Goal: Information Seeking & Learning: Learn about a topic

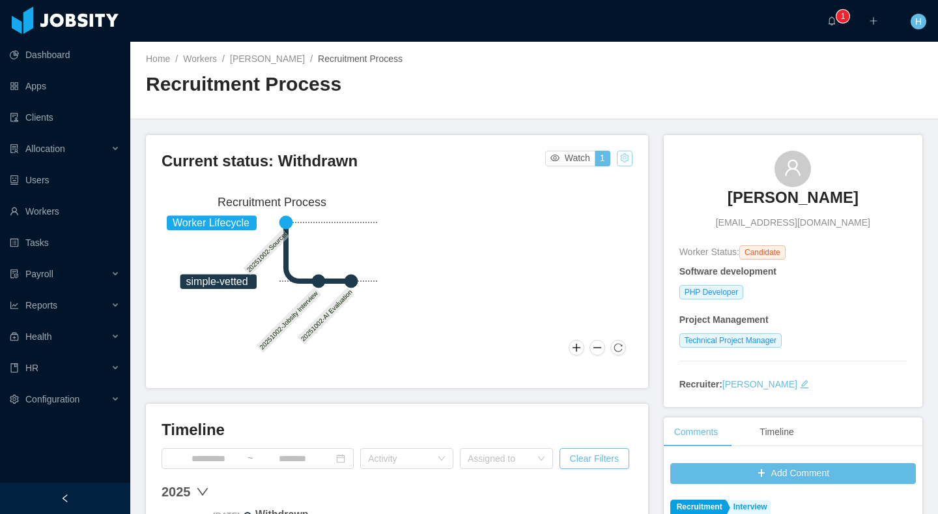
click at [620, 165] on button "button" at bounding box center [625, 159] width 16 height 16
click at [590, 198] on div "Change status" at bounding box center [593, 199] width 59 height 14
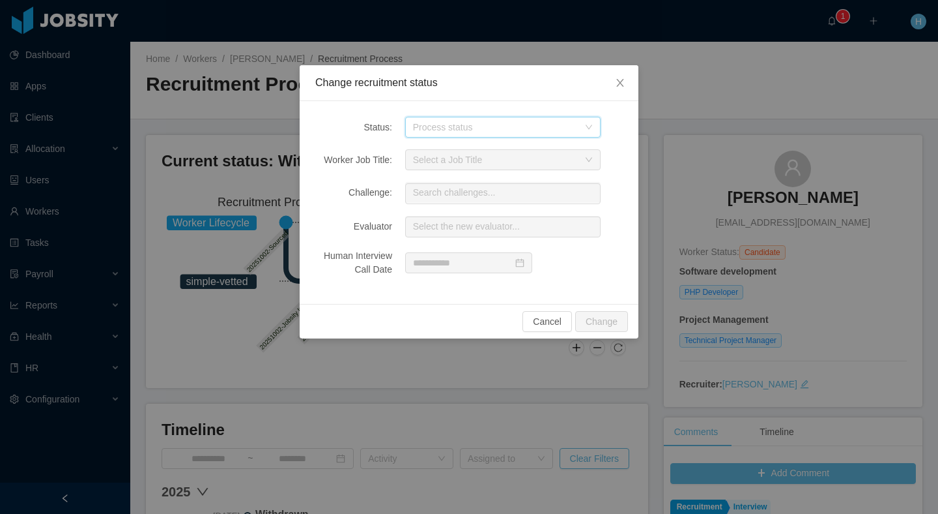
click at [476, 118] on div "Process status" at bounding box center [498, 127] width 171 height 20
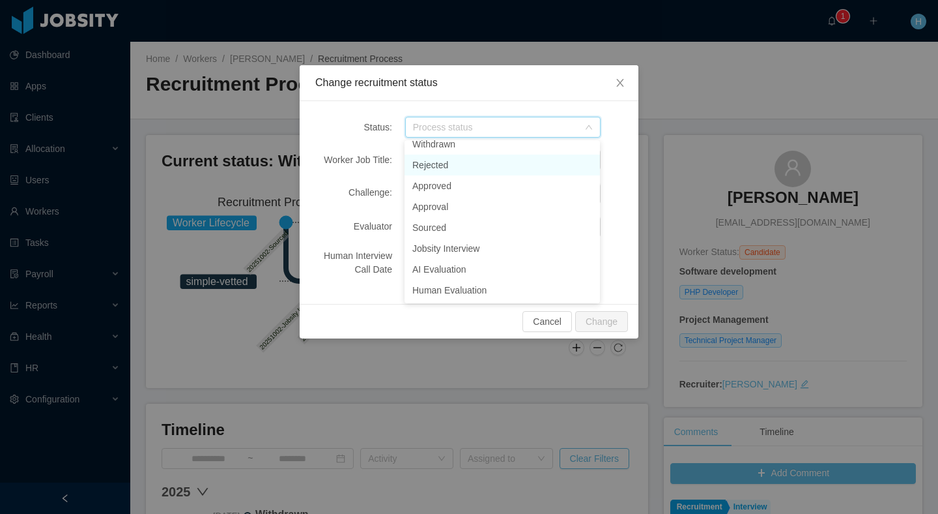
scroll to position [3, 0]
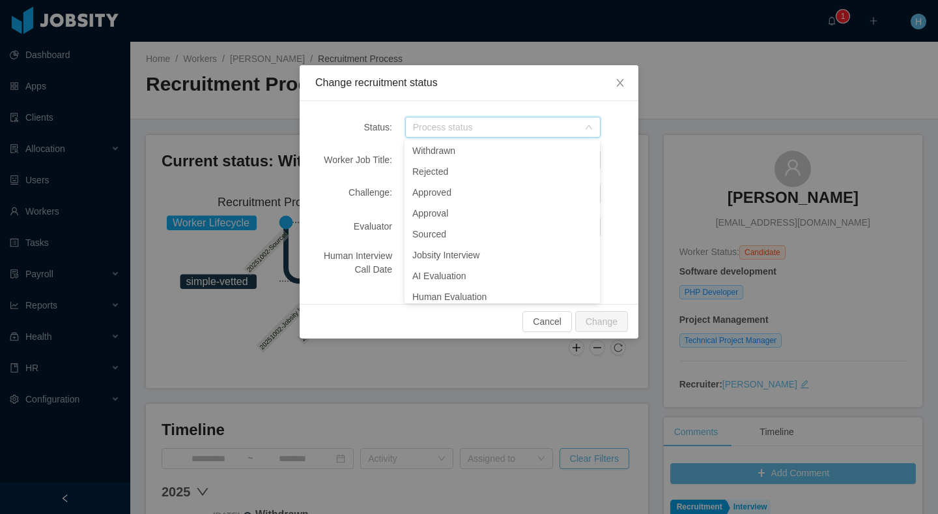
click at [501, 81] on div "Change recruitment status" at bounding box center [469, 83] width 308 height 14
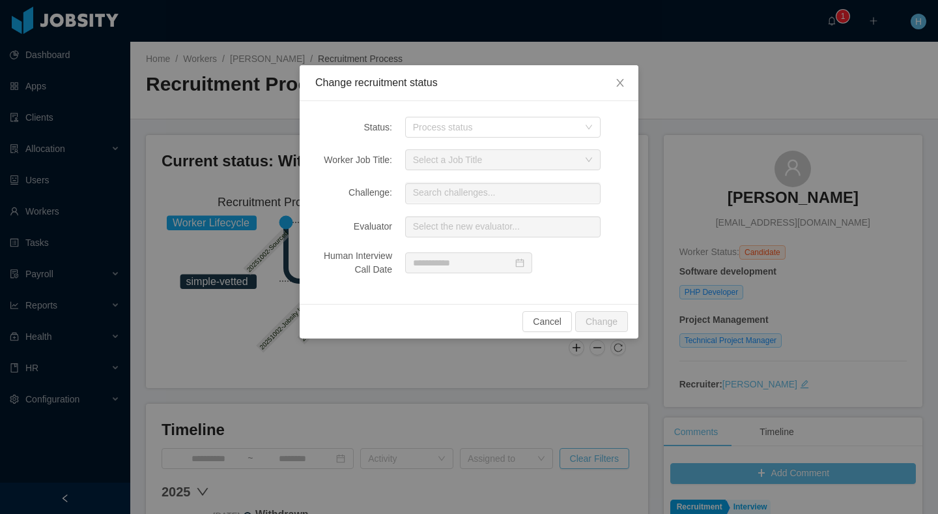
click at [164, 40] on div "Change recruitment status Status: Process status Worker Job Title: Select a Job…" at bounding box center [469, 257] width 938 height 514
click at [618, 77] on span "Close" at bounding box center [620, 83] width 36 height 36
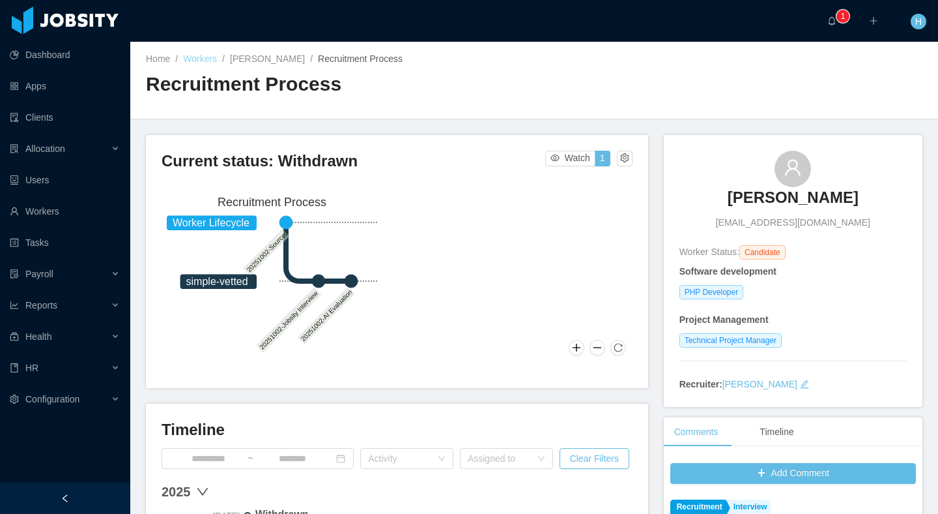
click at [206, 59] on link "Workers" at bounding box center [200, 58] width 34 height 10
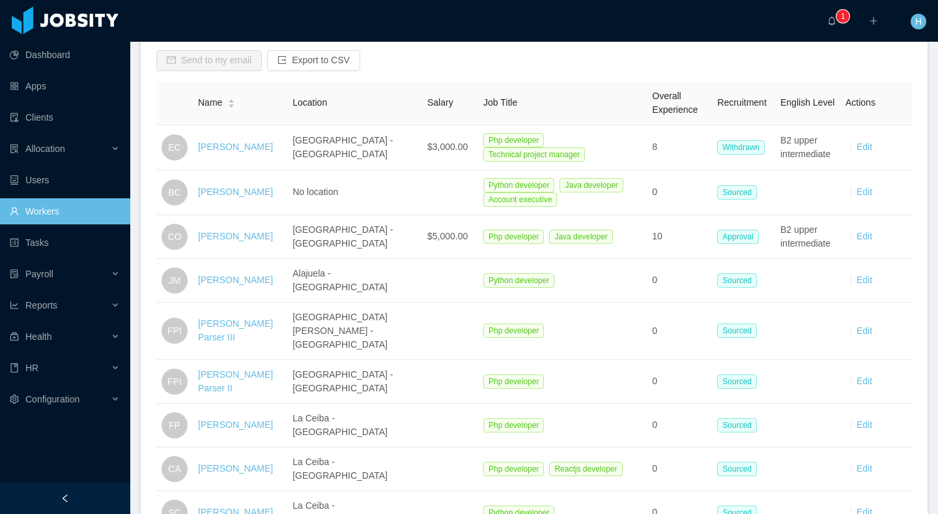
scroll to position [196, 0]
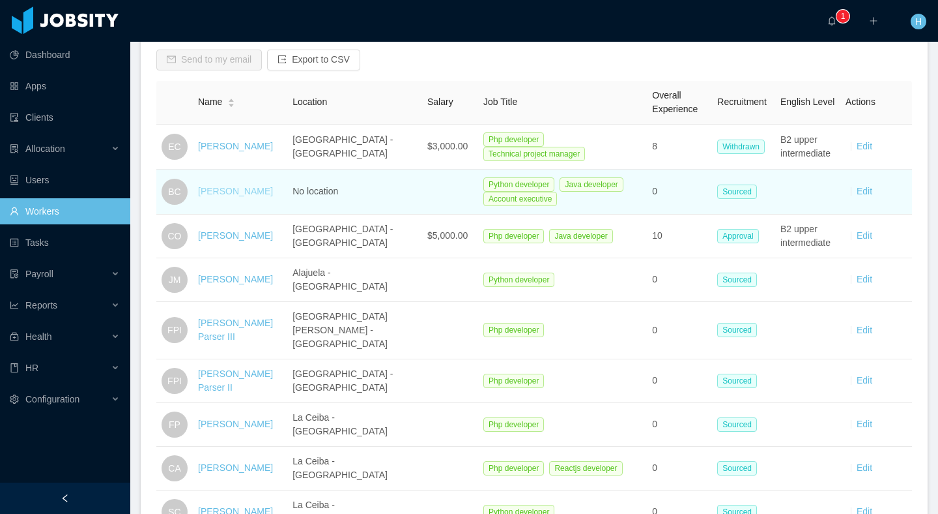
click at [218, 188] on link "[PERSON_NAME]" at bounding box center [235, 191] width 75 height 10
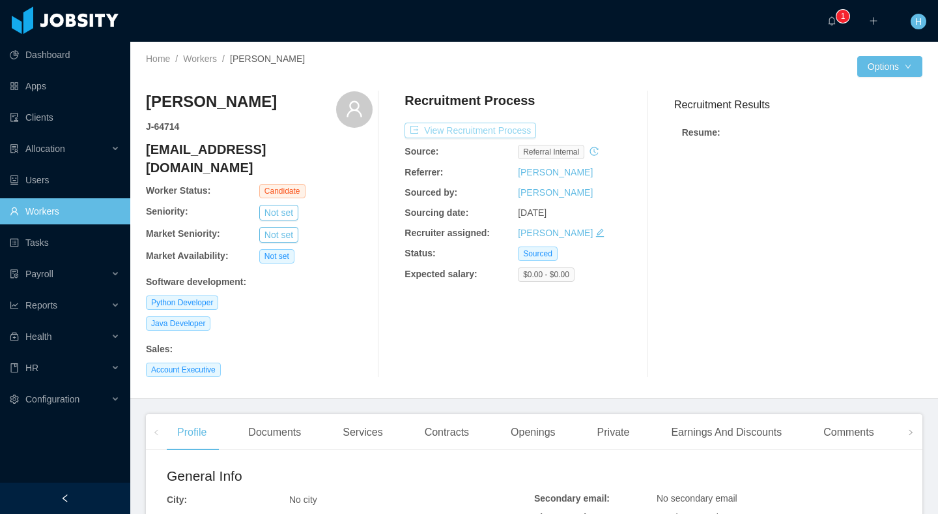
click at [450, 137] on button "View Recruitment Process" at bounding box center [471, 131] width 132 height 16
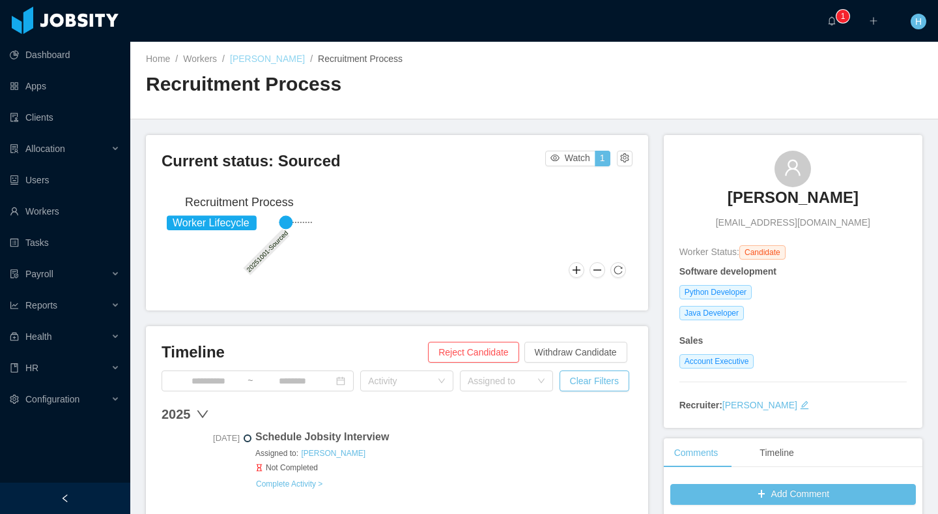
click at [239, 61] on link "[PERSON_NAME]" at bounding box center [267, 58] width 75 height 10
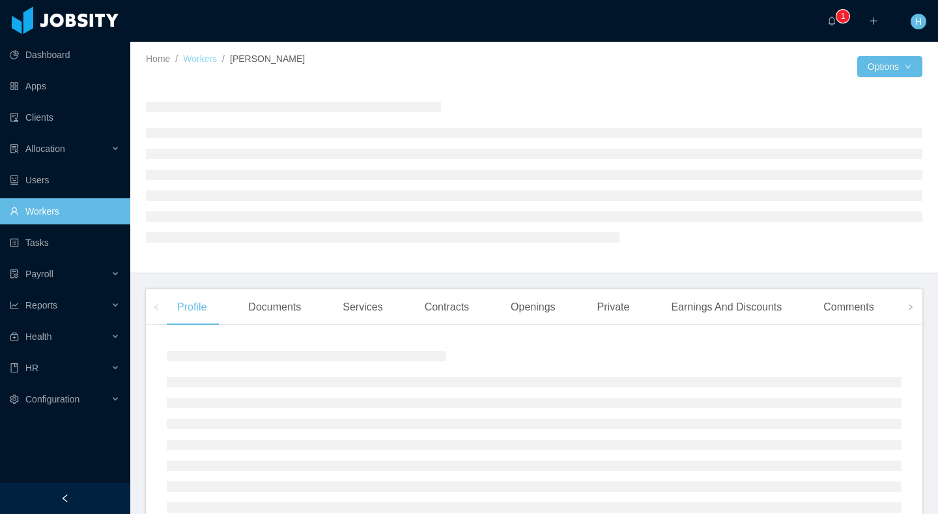
click at [212, 59] on link "Workers" at bounding box center [200, 58] width 34 height 10
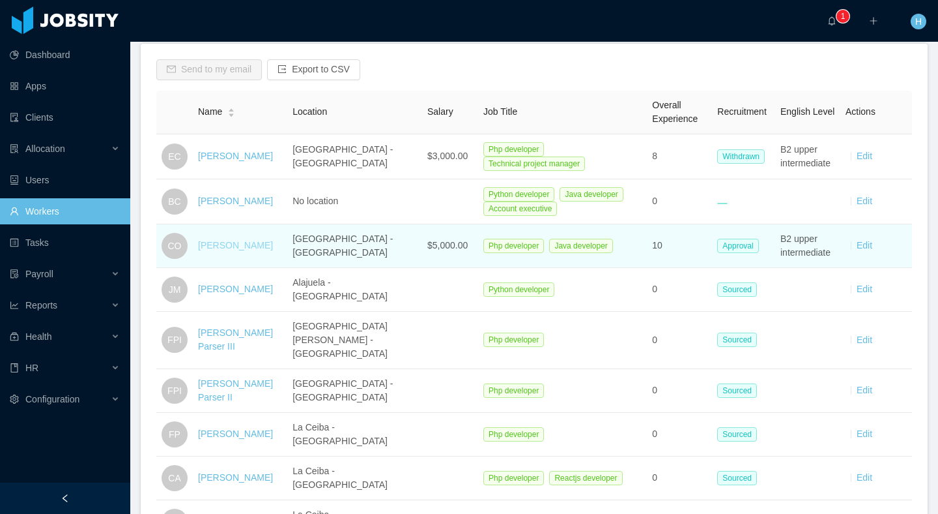
scroll to position [188, 0]
click at [227, 237] on div "[PERSON_NAME]" at bounding box center [235, 244] width 75 height 14
click at [217, 242] on link "[PERSON_NAME]" at bounding box center [235, 244] width 75 height 10
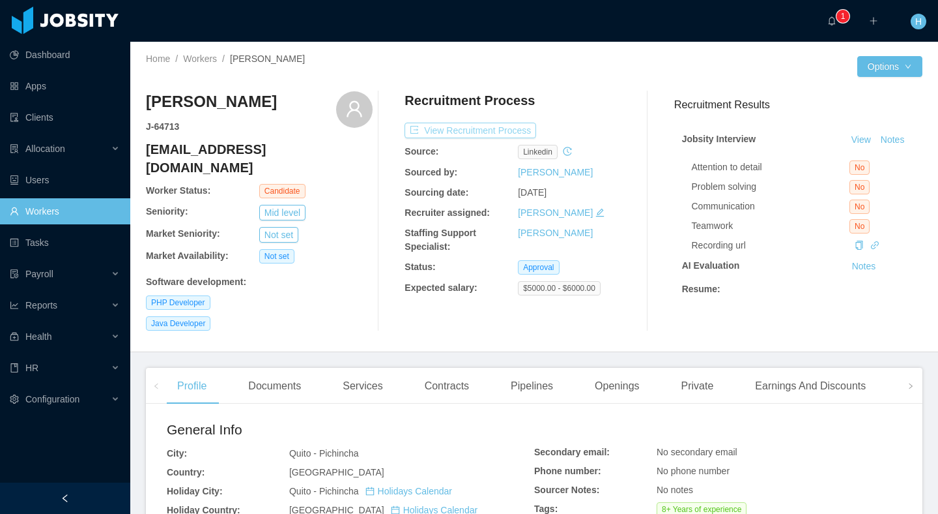
click at [448, 130] on button "View Recruitment Process" at bounding box center [471, 131] width 132 height 16
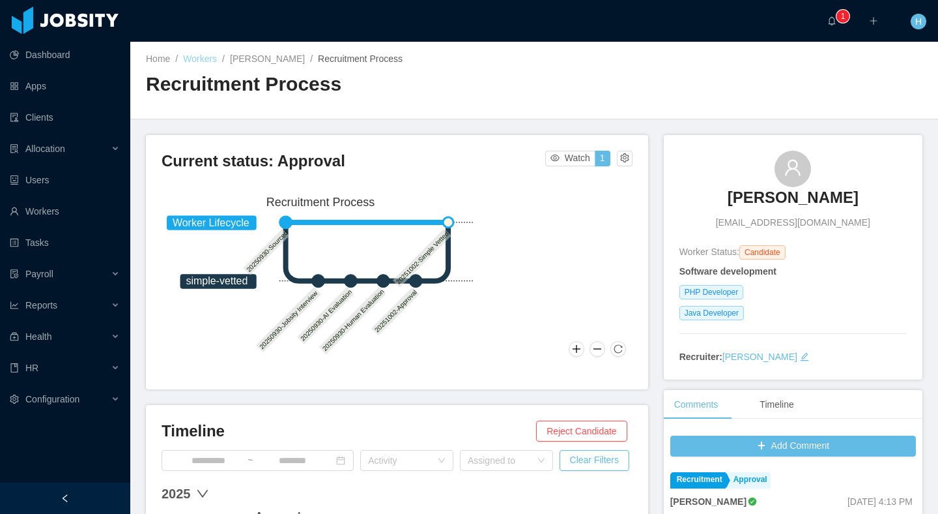
click at [209, 61] on link "Workers" at bounding box center [200, 58] width 34 height 10
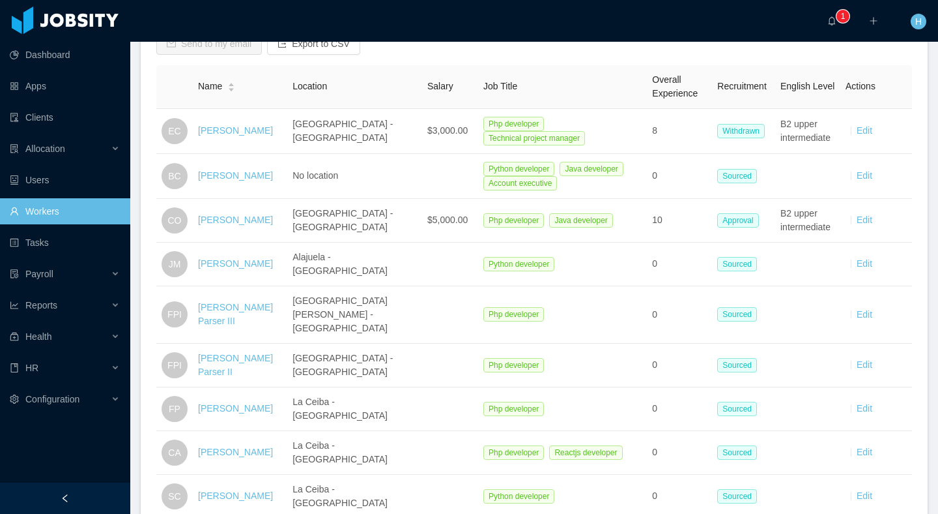
scroll to position [240, 0]
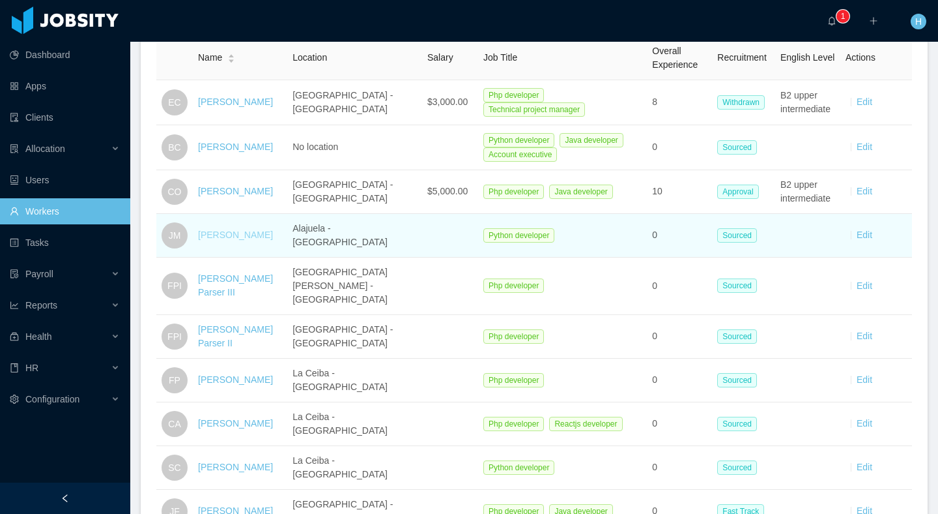
click at [224, 231] on link "[PERSON_NAME]" at bounding box center [235, 234] width 75 height 10
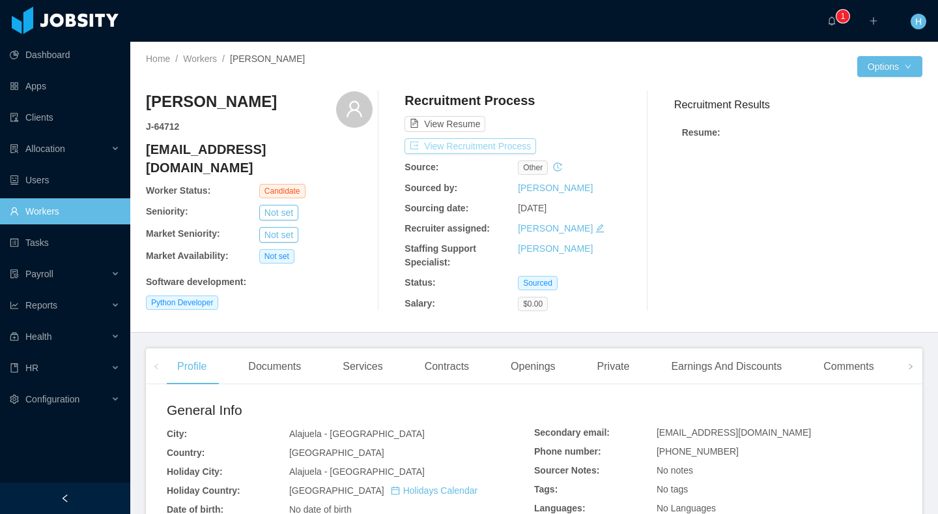
click at [444, 147] on button "View Recruitment Process" at bounding box center [471, 146] width 132 height 16
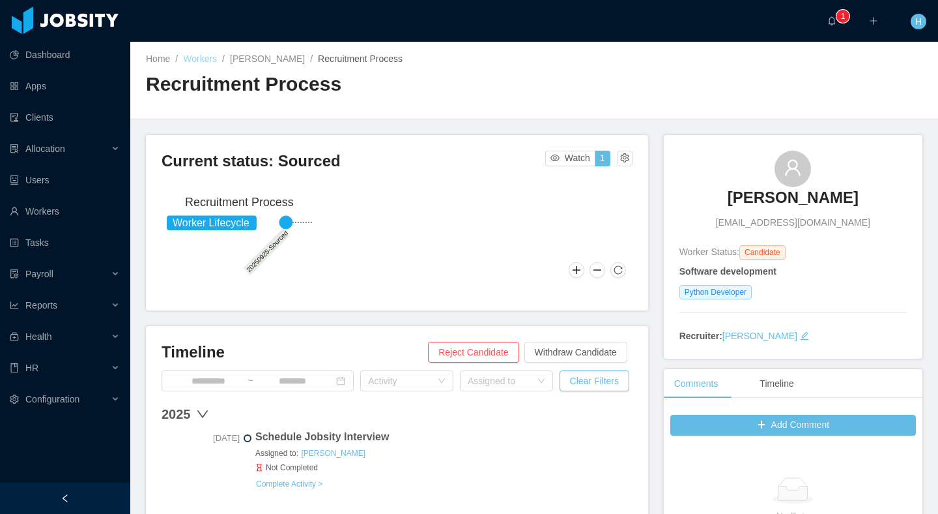
click at [214, 61] on link "Workers" at bounding box center [200, 58] width 34 height 10
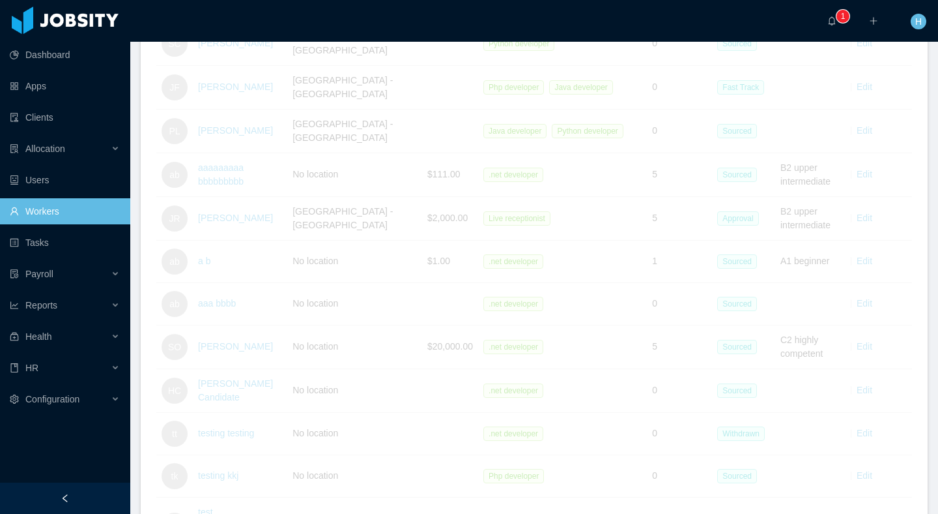
scroll to position [637, 0]
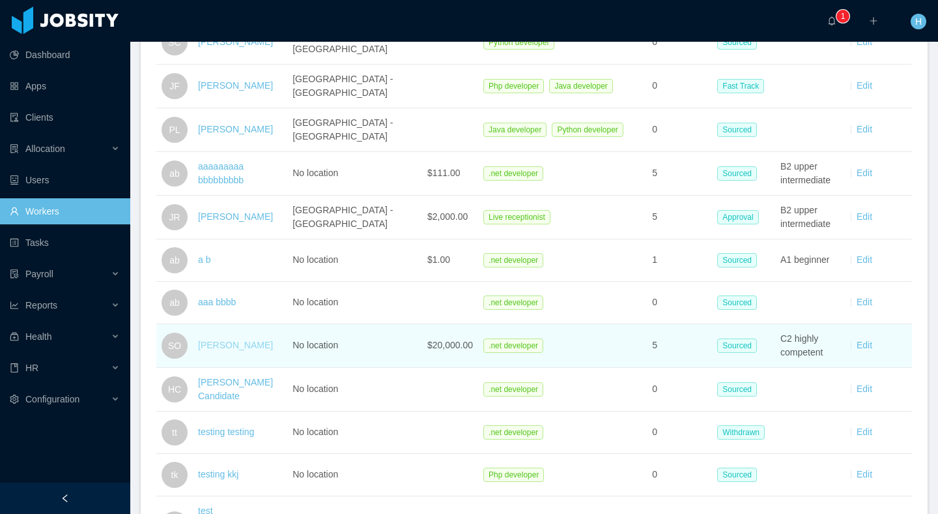
click at [231, 340] on link "[PERSON_NAME]" at bounding box center [235, 345] width 75 height 10
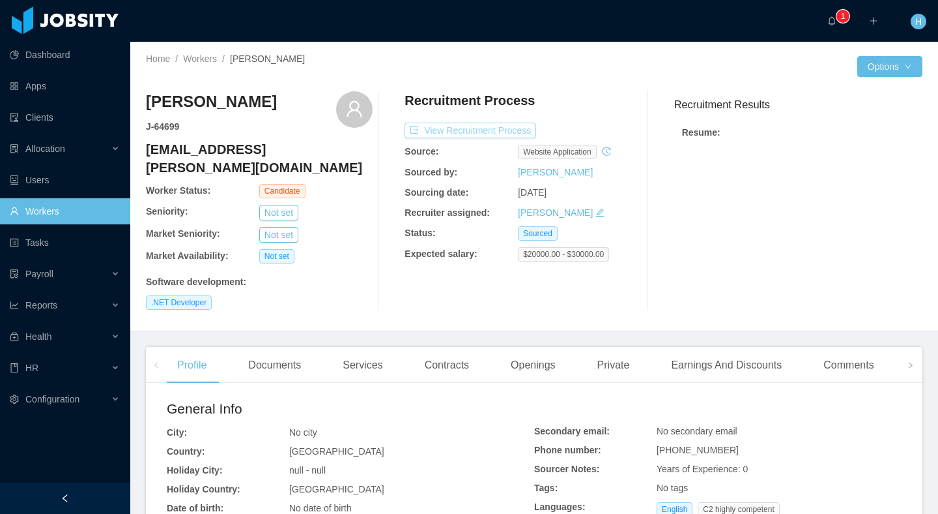
click at [494, 127] on button "View Recruitment Process" at bounding box center [471, 131] width 132 height 16
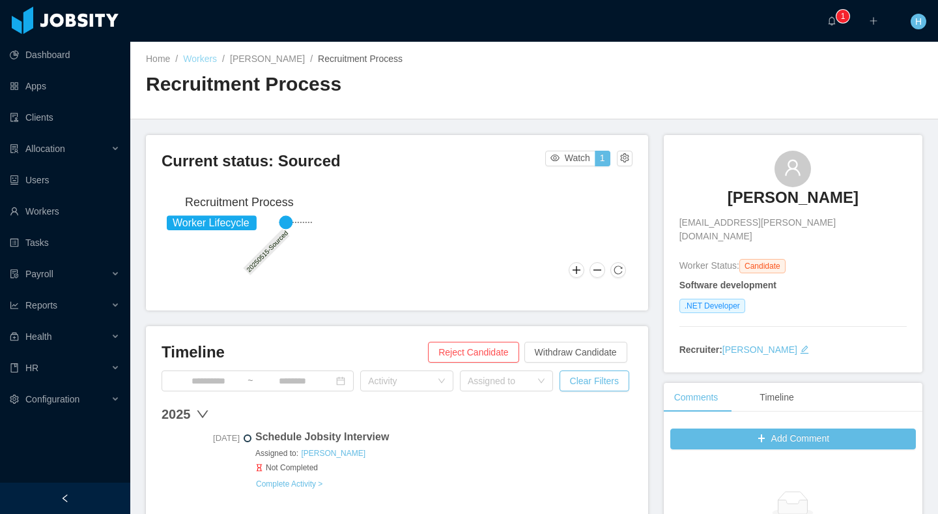
click at [197, 58] on link "Workers" at bounding box center [200, 58] width 34 height 10
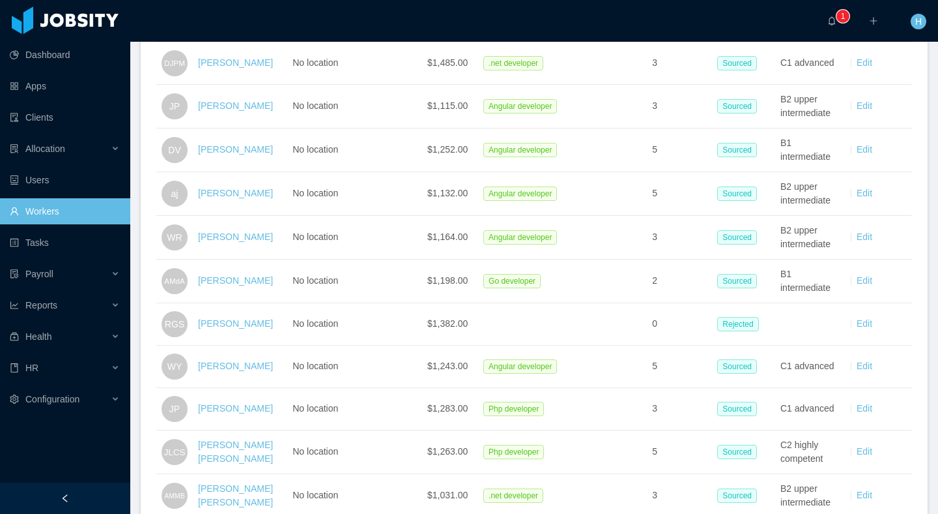
scroll to position [2086, 0]
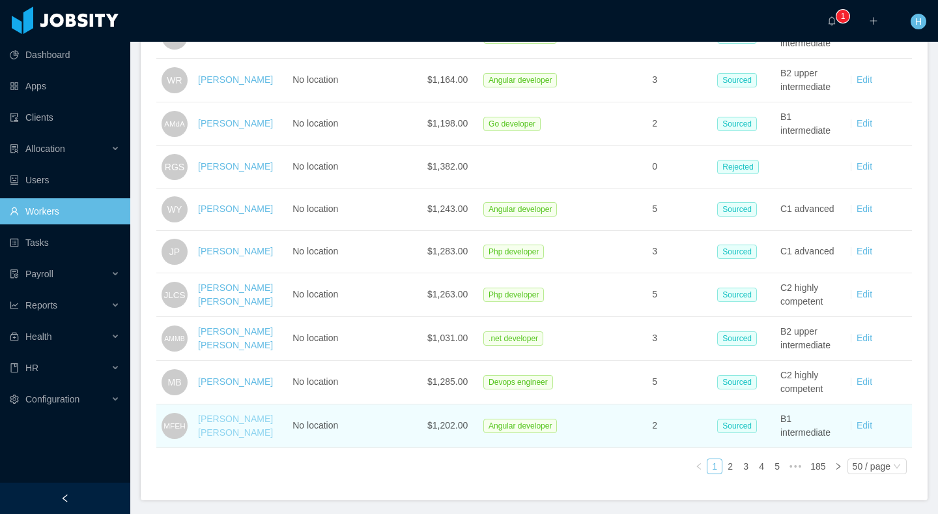
click at [250, 413] on link "[PERSON_NAME] [PERSON_NAME]" at bounding box center [235, 425] width 75 height 24
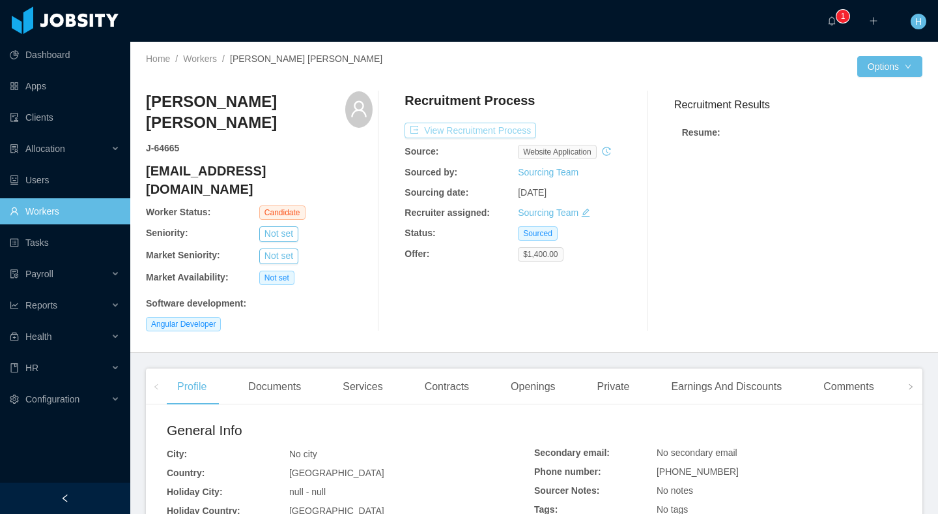
click at [466, 134] on button "View Recruitment Process" at bounding box center [471, 131] width 132 height 16
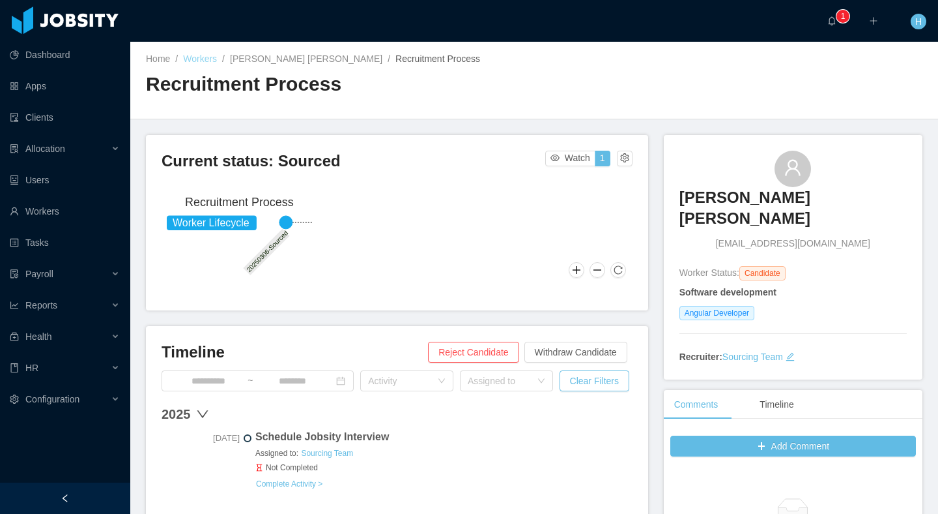
click at [208, 58] on link "Workers" at bounding box center [200, 58] width 34 height 10
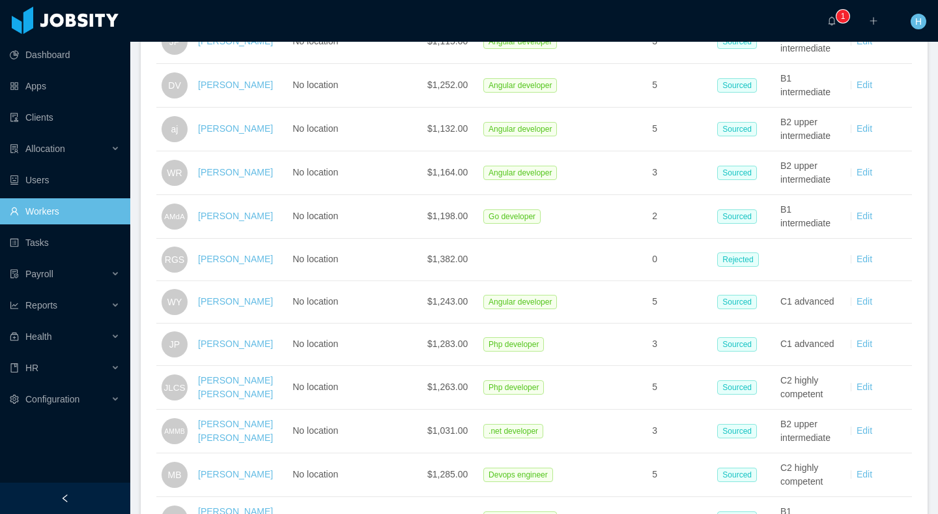
scroll to position [2086, 0]
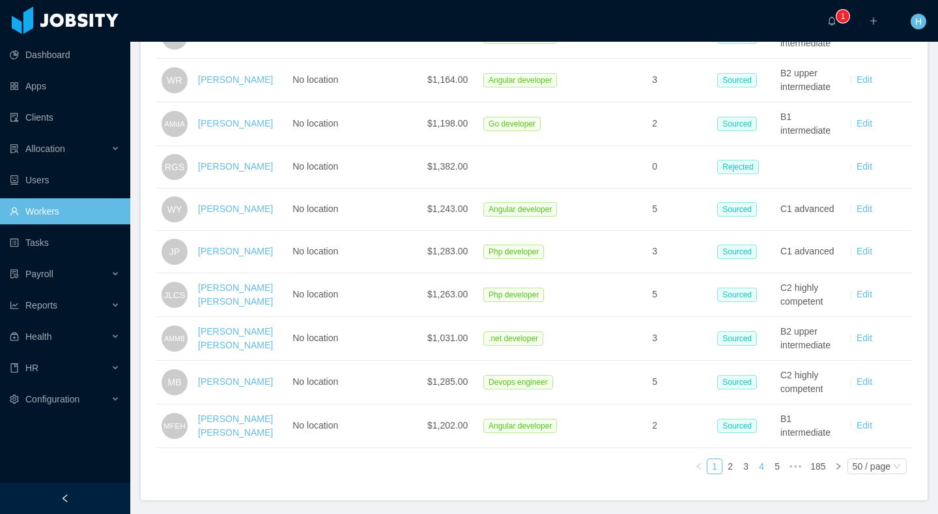
click at [757, 459] on link "4" at bounding box center [762, 466] width 14 height 14
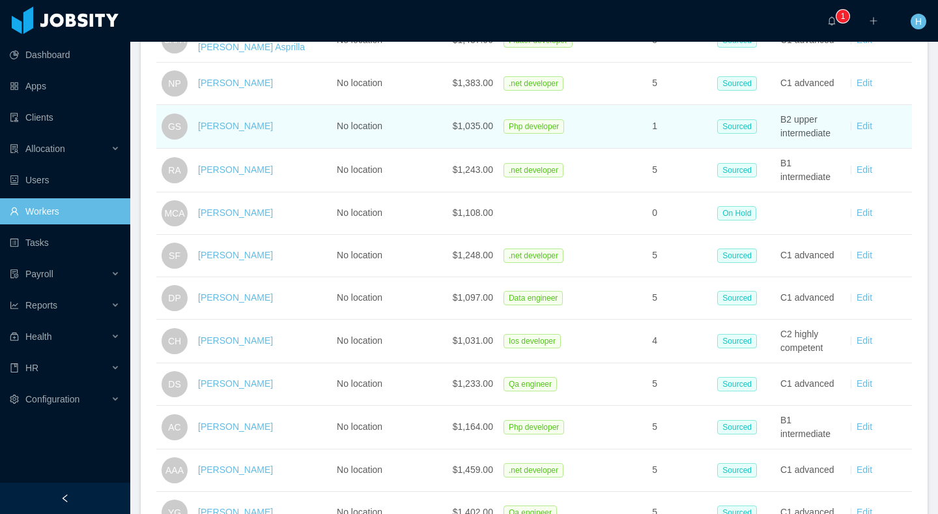
scroll to position [1966, 0]
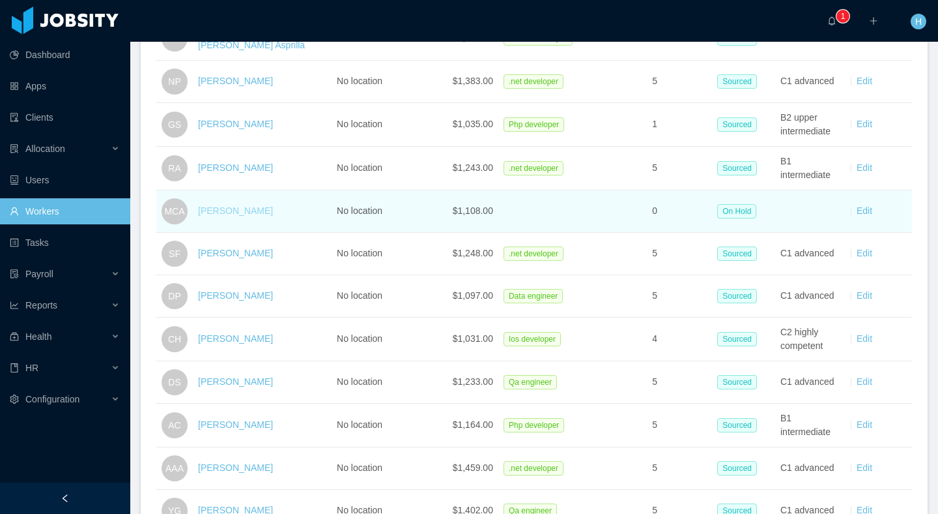
click at [269, 209] on link "[PERSON_NAME]" at bounding box center [235, 210] width 75 height 10
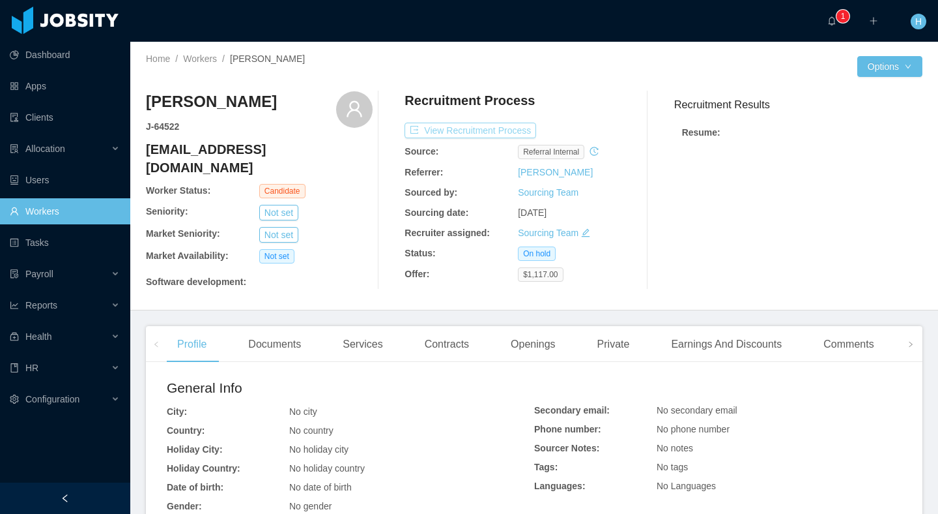
click at [448, 132] on button "View Recruitment Process" at bounding box center [471, 131] width 132 height 16
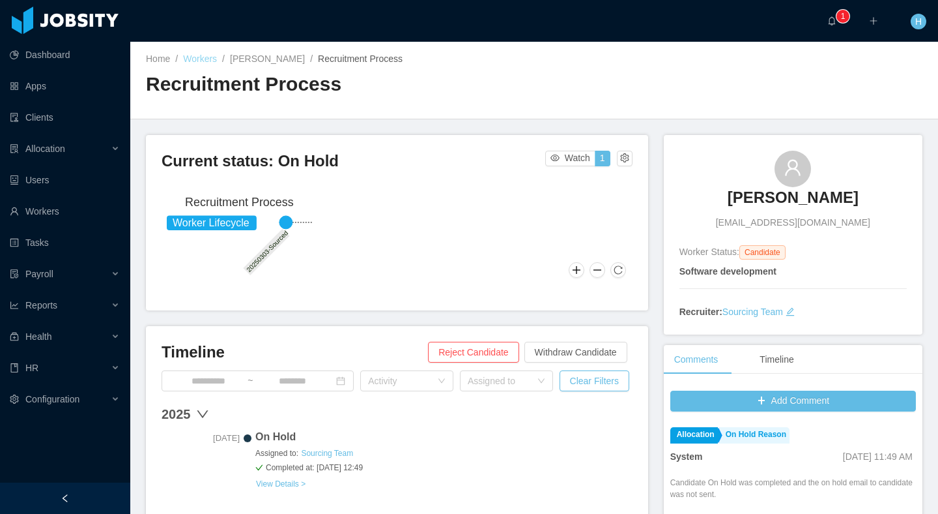
click at [196, 55] on link "Workers" at bounding box center [200, 58] width 34 height 10
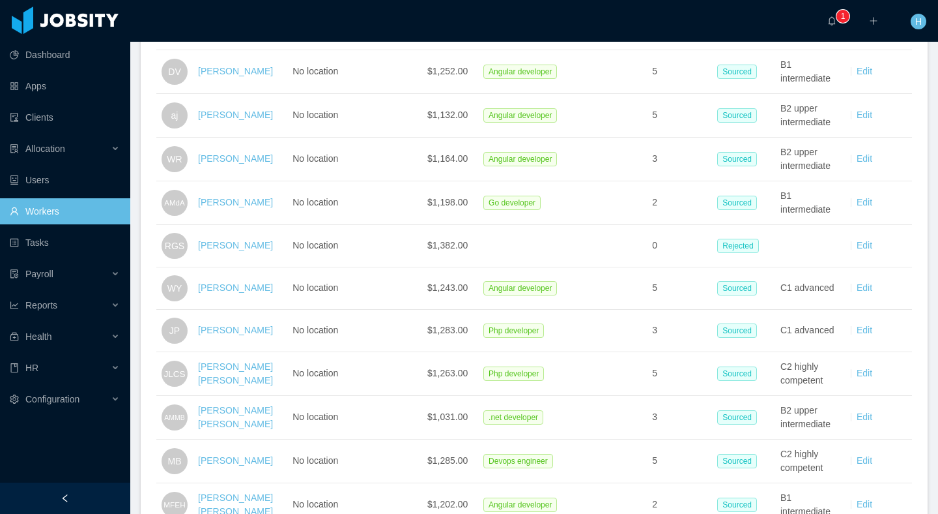
scroll to position [2086, 0]
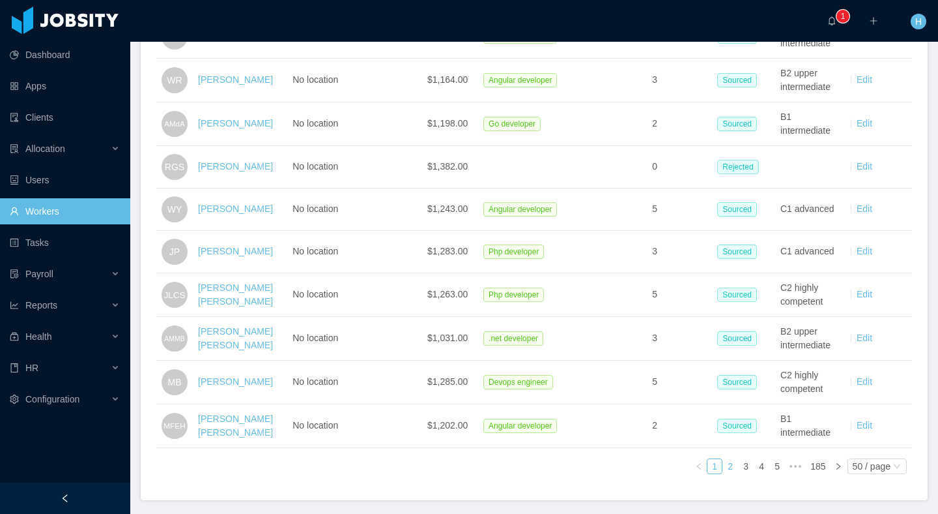
click at [734, 459] on link "2" at bounding box center [730, 466] width 14 height 14
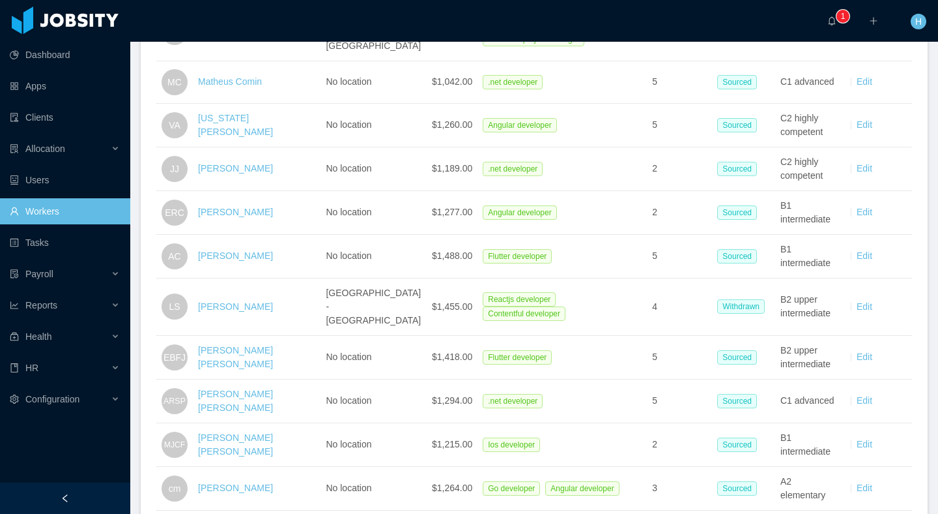
scroll to position [881, 0]
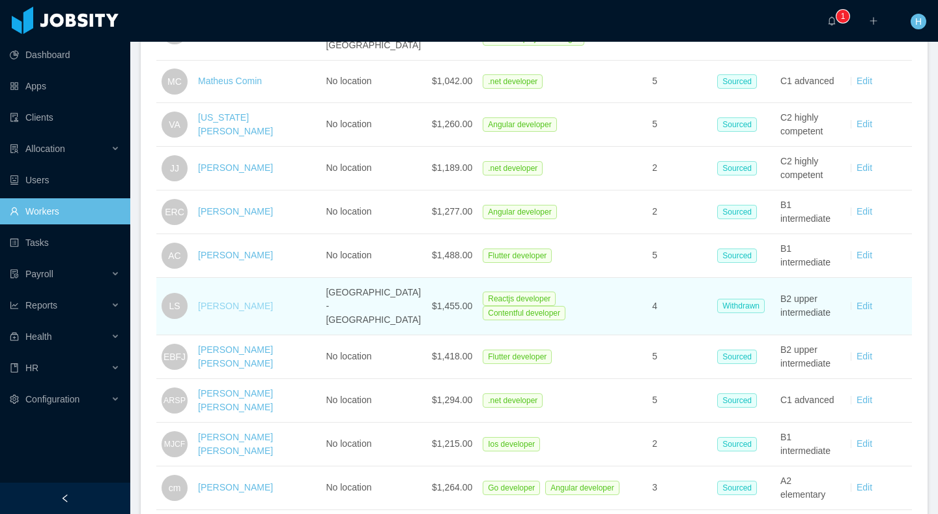
click at [229, 300] on link "[PERSON_NAME]" at bounding box center [235, 305] width 75 height 10
